Goal: Task Accomplishment & Management: Manage account settings

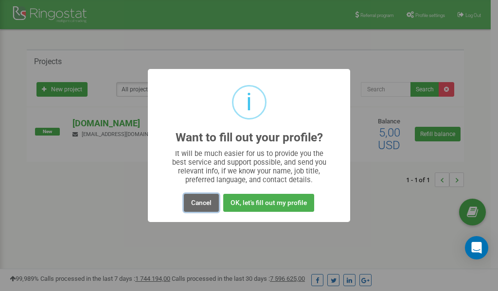
click at [204, 202] on button "Cancel" at bounding box center [201, 203] width 35 height 18
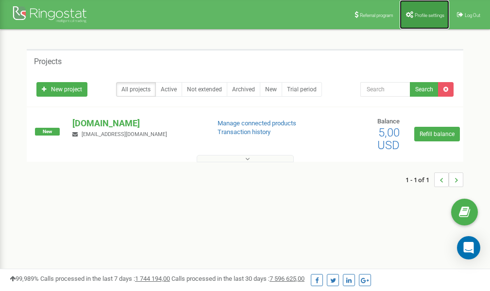
click at [424, 13] on span "Profile settings" at bounding box center [430, 15] width 30 height 5
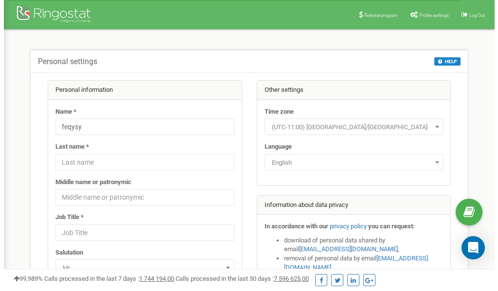
scroll to position [49, 0]
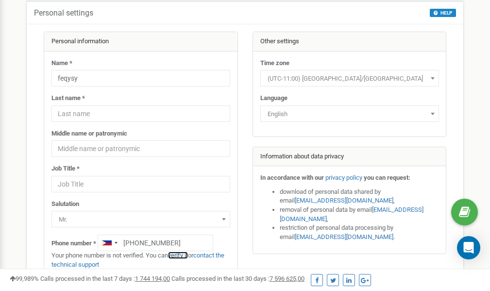
click at [183, 256] on link "verify it" at bounding box center [178, 255] width 20 height 7
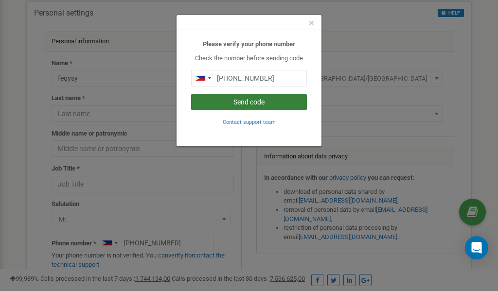
click at [252, 102] on button "Send code" at bounding box center [249, 102] width 116 height 17
